Goal: Transaction & Acquisition: Purchase product/service

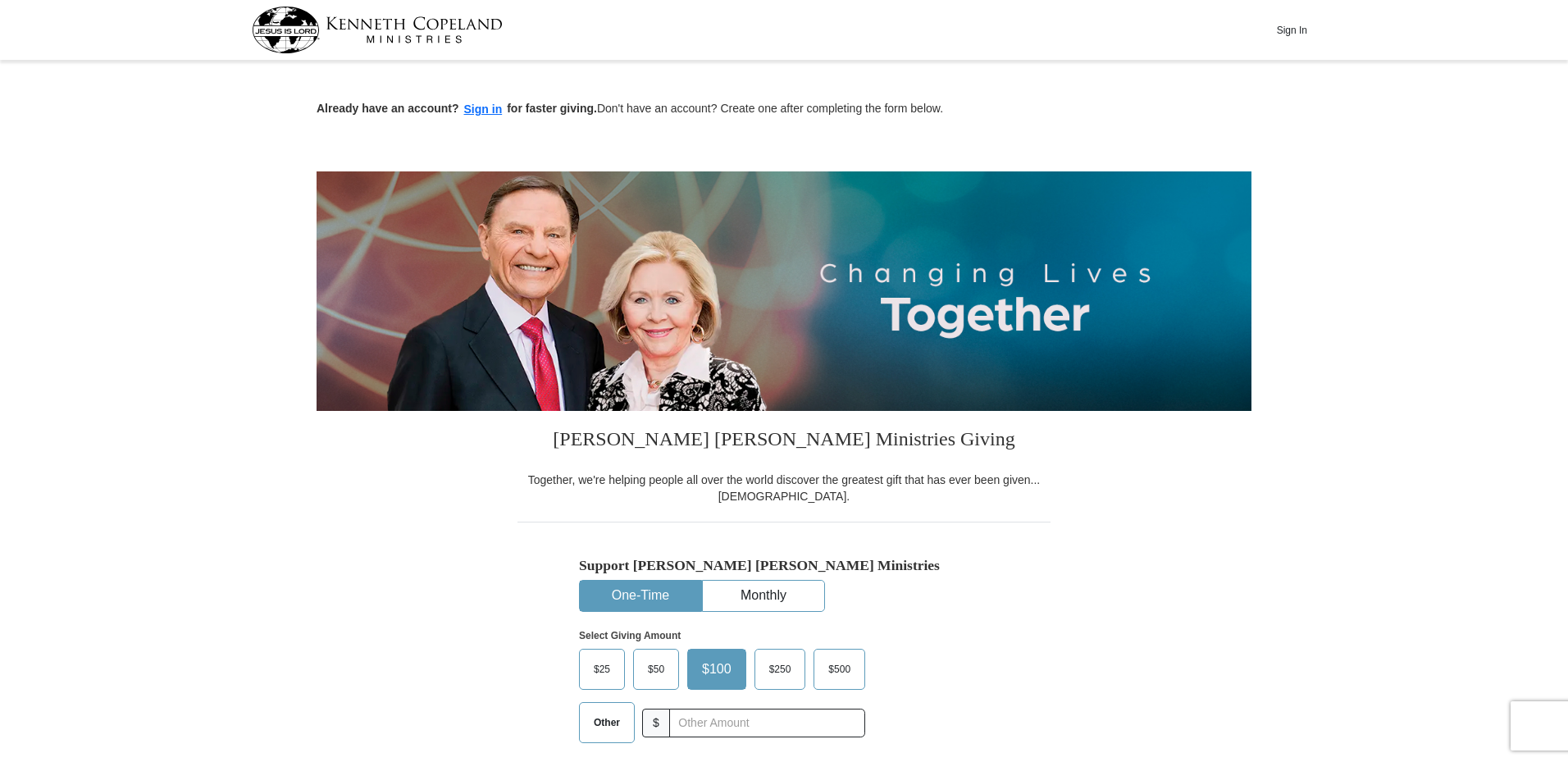
scroll to position [328, 0]
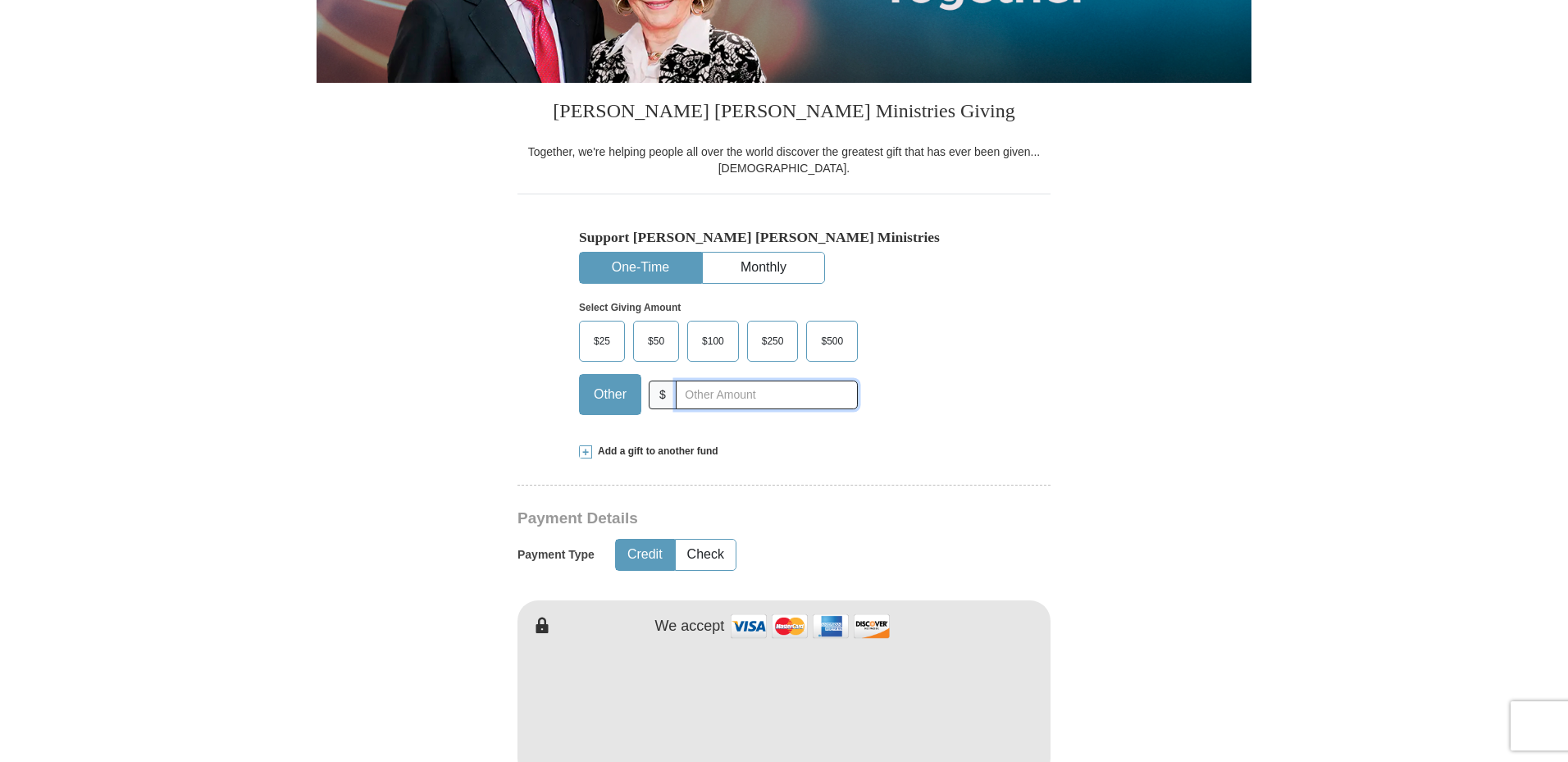
click at [735, 392] on input "text" at bounding box center [766, 395] width 182 height 29
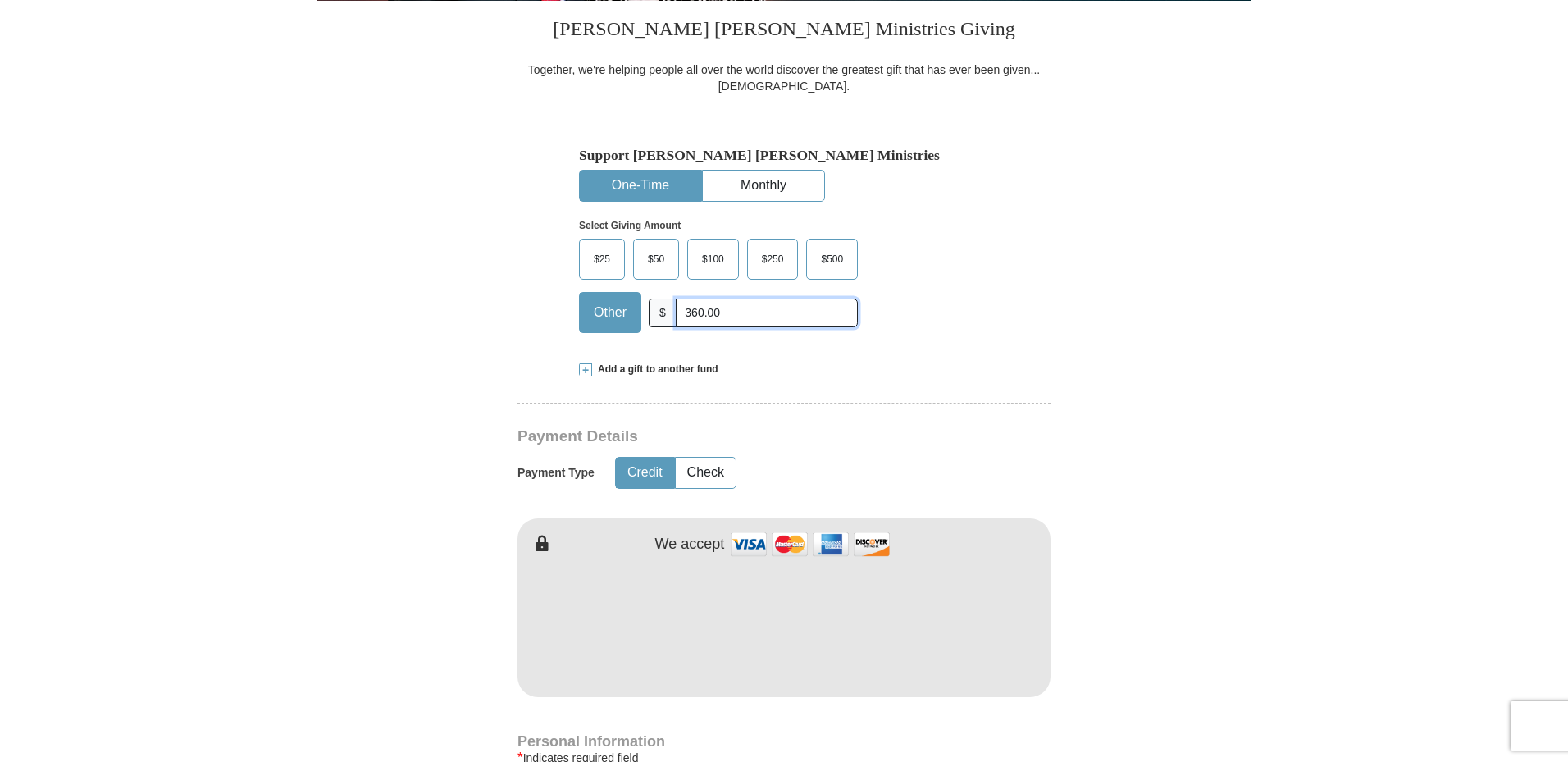
type input "360.00"
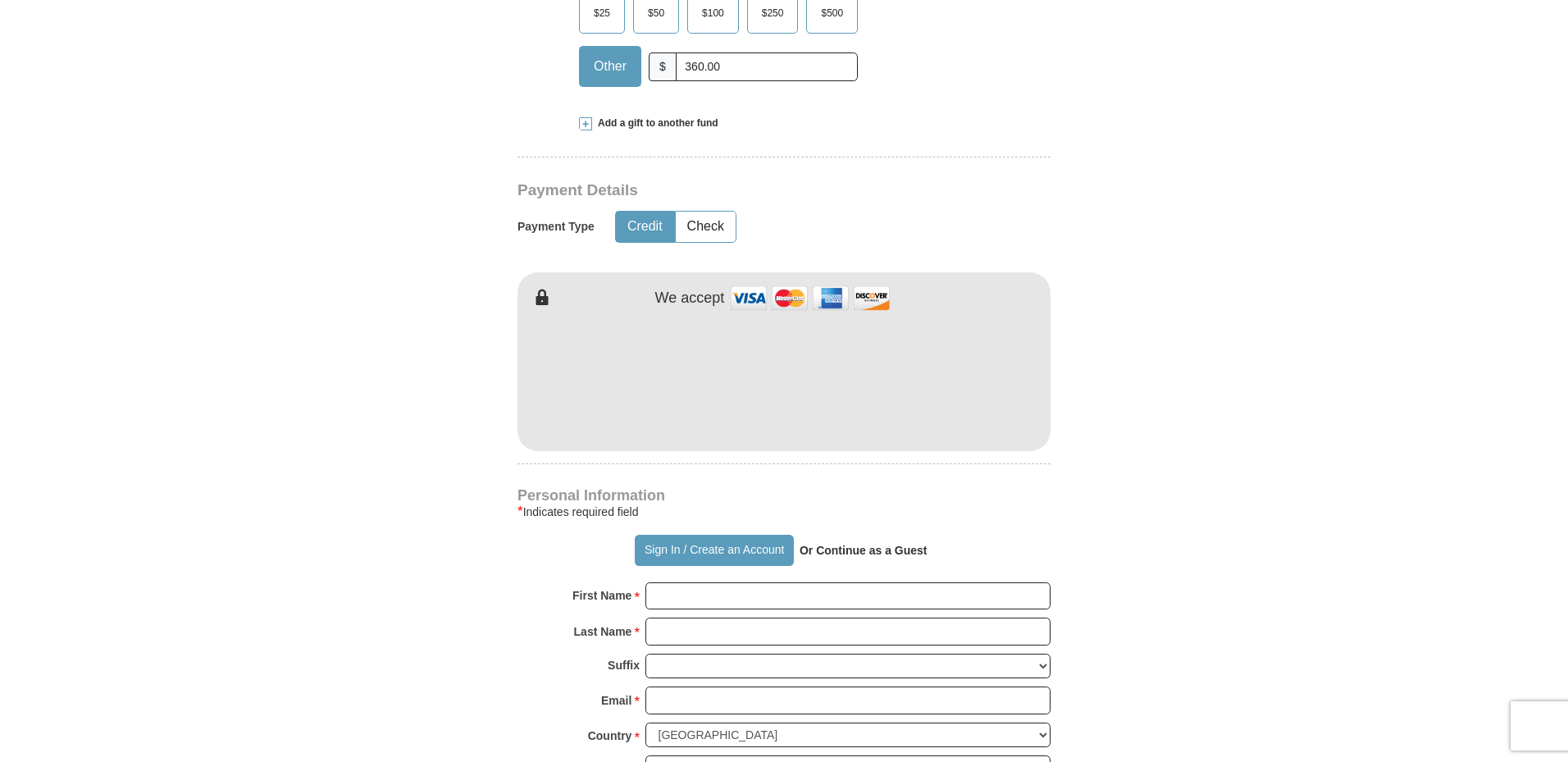
scroll to position [820, 0]
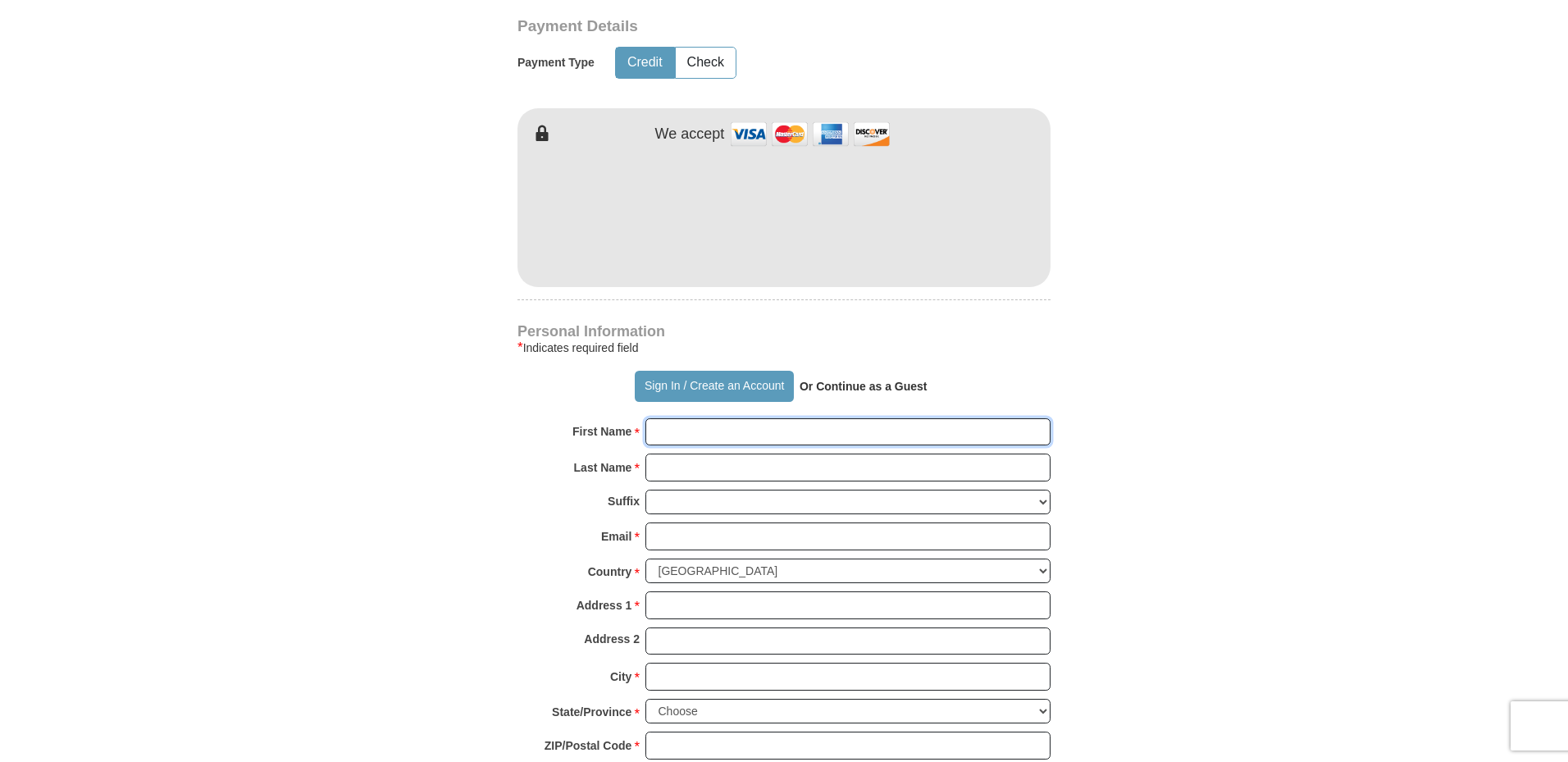
click at [696, 433] on input "First Name *" at bounding box center [848, 432] width 406 height 28
type input "[PERSON_NAME]"
click at [686, 533] on input "Email *" at bounding box center [848, 537] width 406 height 28
type input "[EMAIL_ADDRESS][DOMAIN_NAME]"
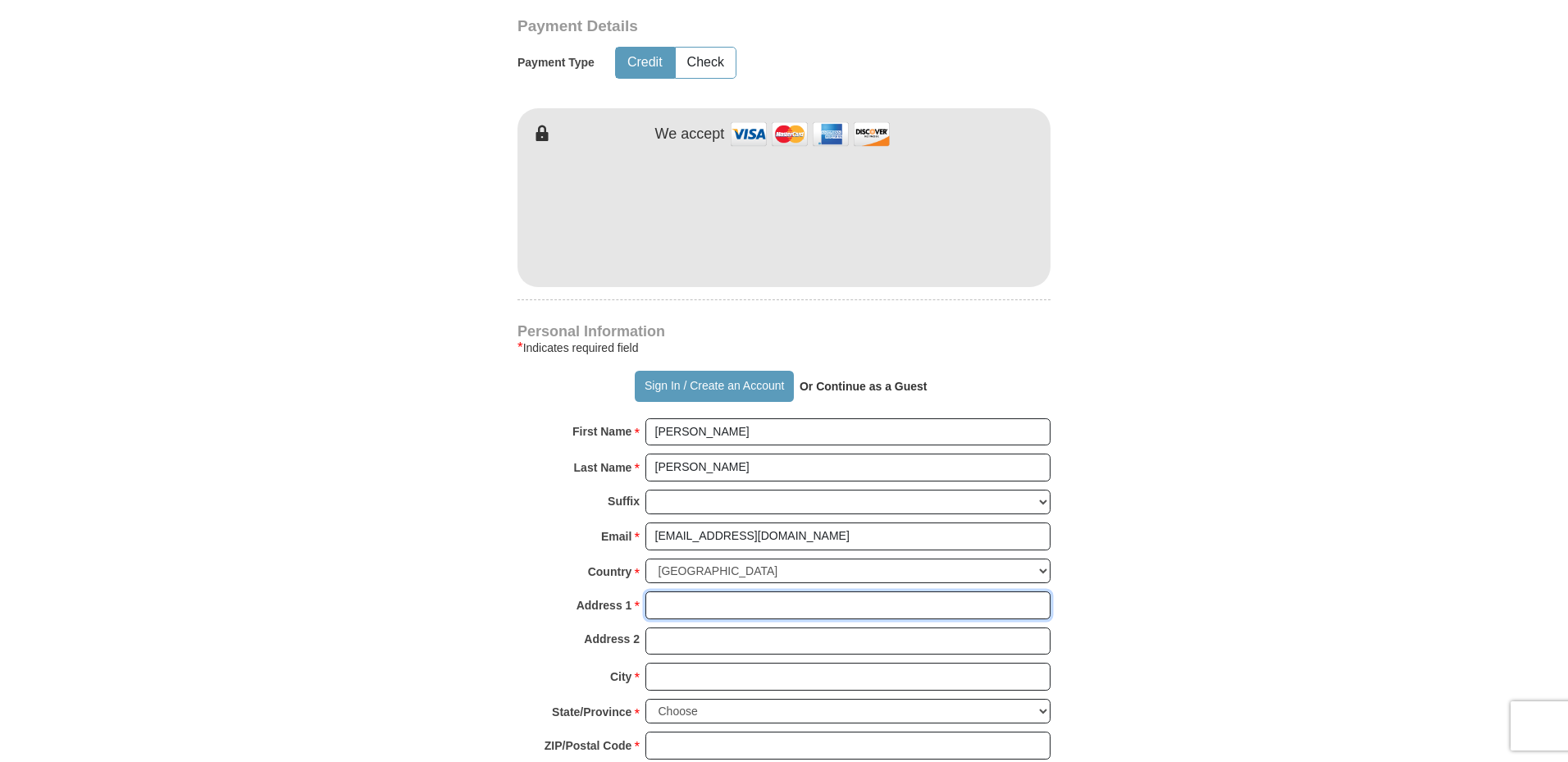
type input "[STREET_ADDRESS]"
type input "[PERSON_NAME]"
select select "CO"
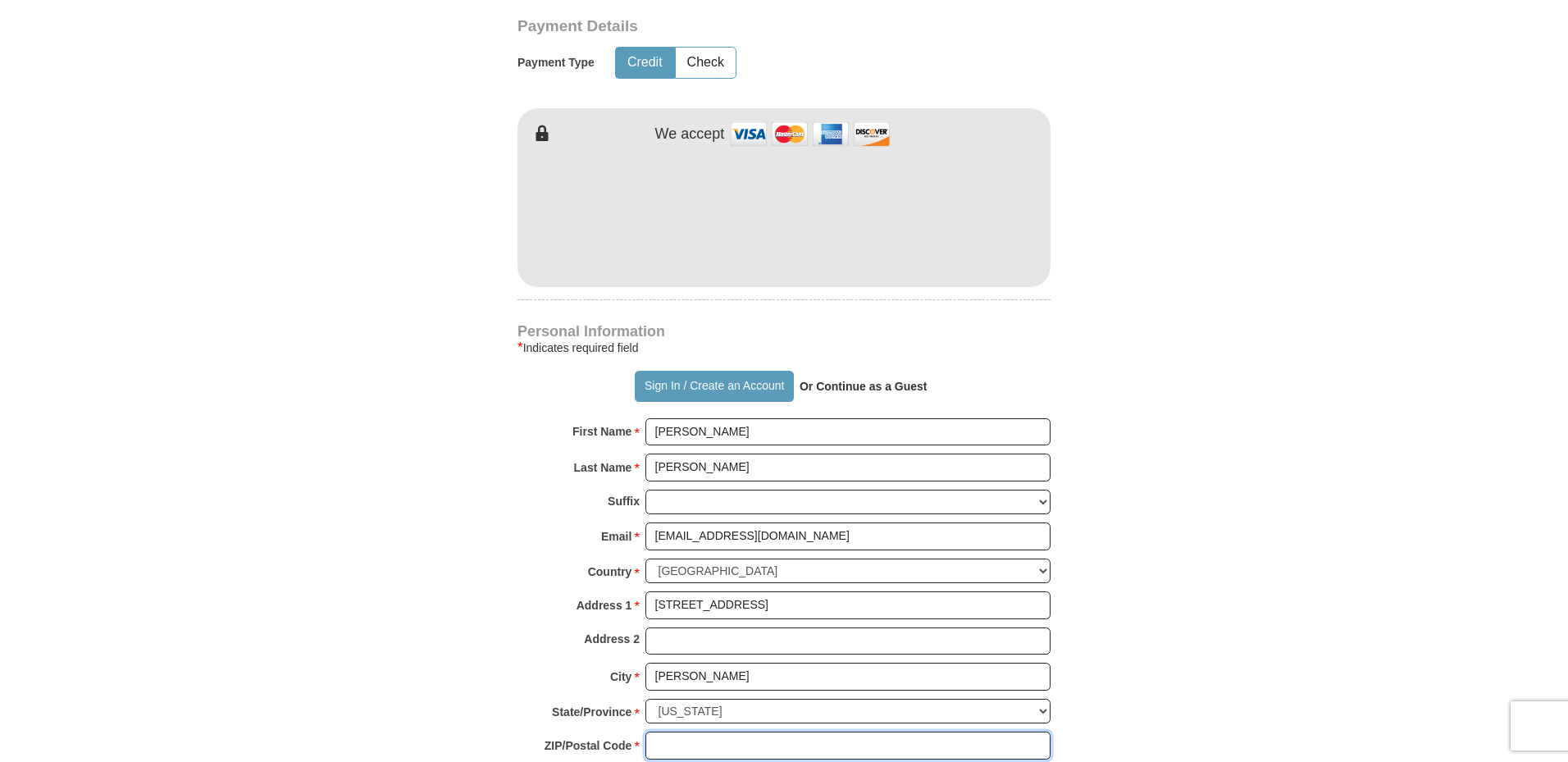
type input "80134"
type input "3038705170"
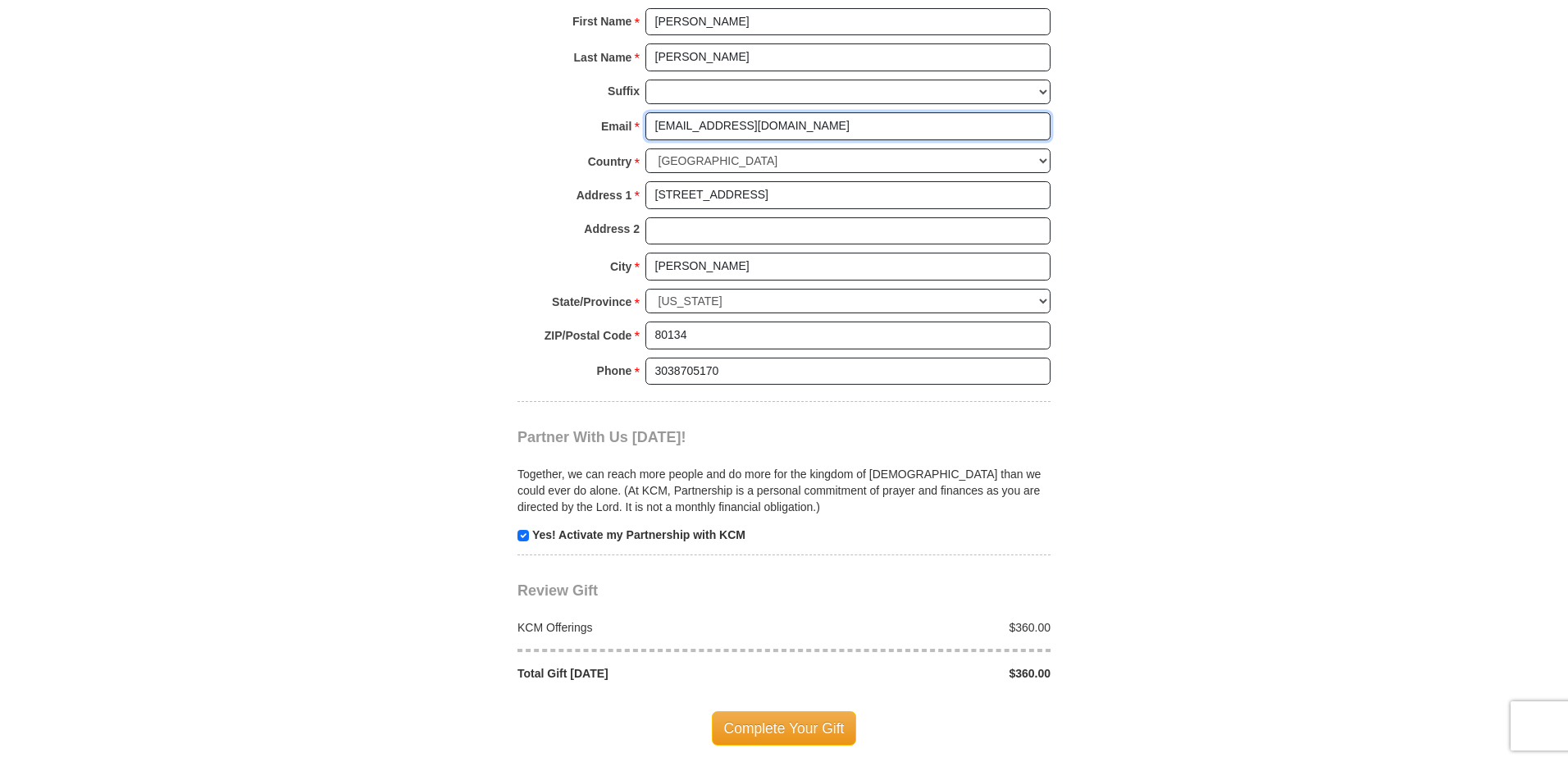
scroll to position [1394, 0]
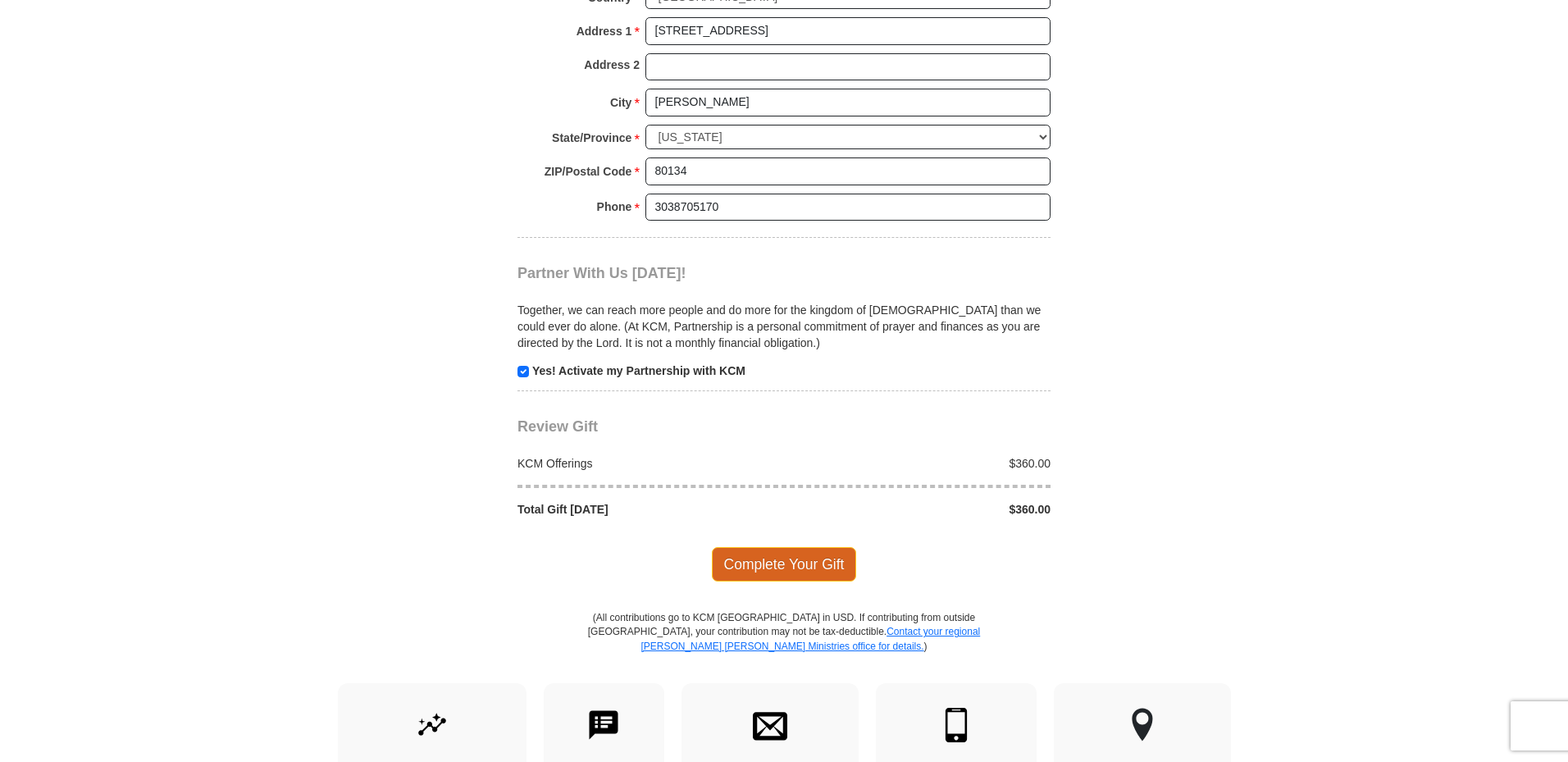
click at [802, 560] on span "Complete Your Gift" at bounding box center [784, 563] width 145 height 34
